Goal: Find specific page/section: Find specific page/section

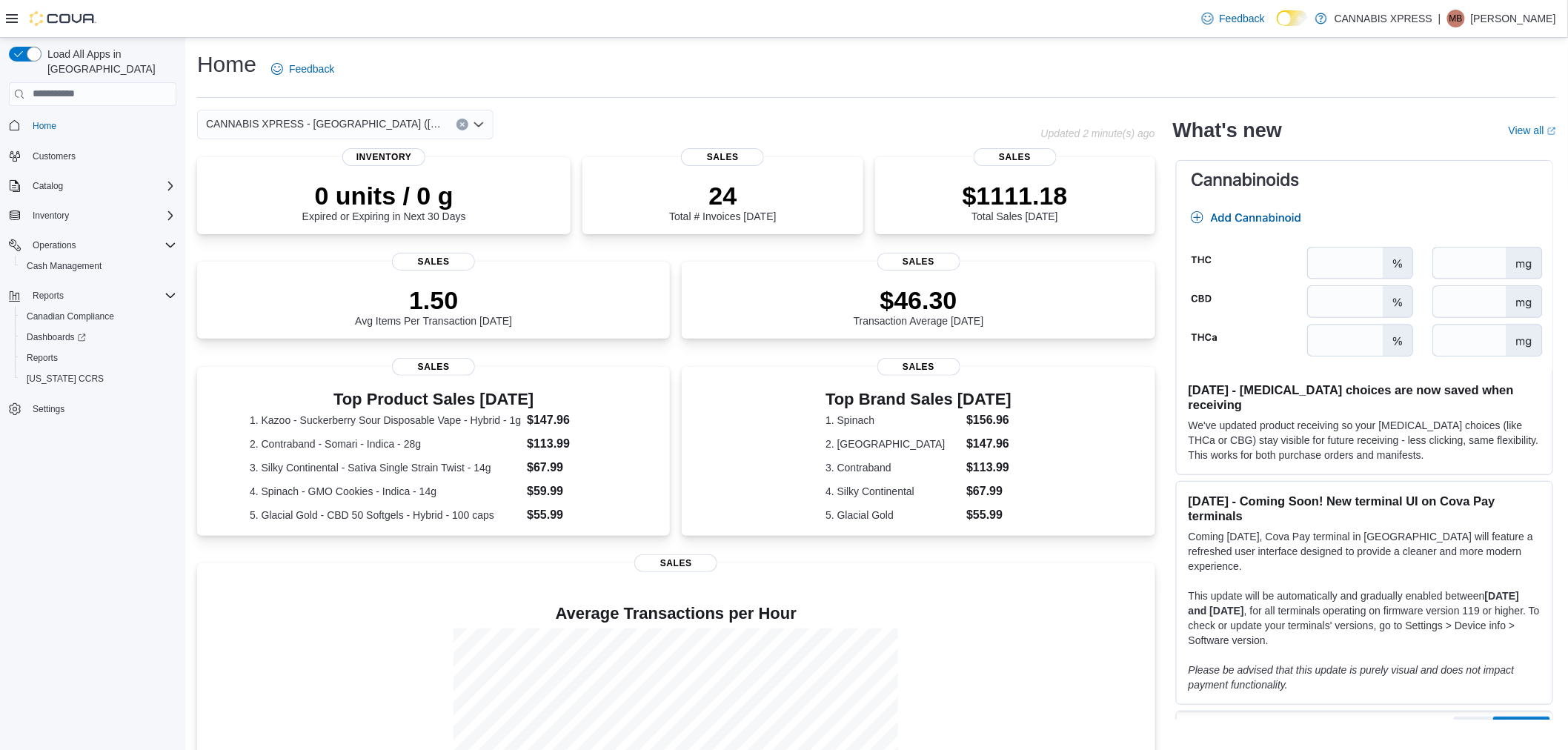
click at [1535, 63] on div "Home Feedback" at bounding box center [877, 68] width 1360 height 38
